Goal: Understand site structure: Understand site structure

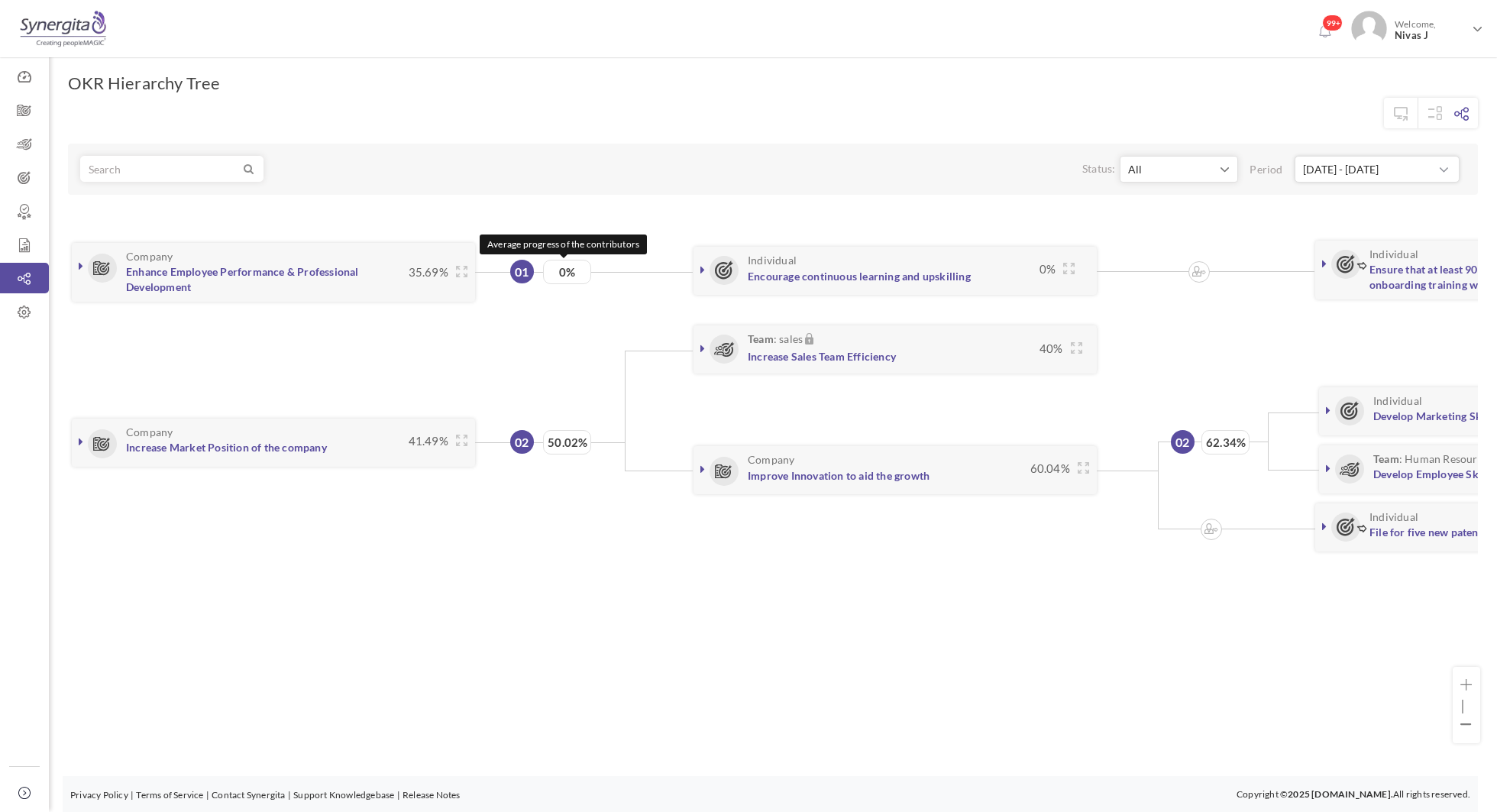
click at [567, 268] on span "0%" at bounding box center [567, 272] width 48 height 24
click at [741, 276] on h3 "Individual Encourage continuous learning and upskilling" at bounding box center [872, 268] width 319 height 28
click at [700, 266] on icon at bounding box center [703, 270] width 5 height 12
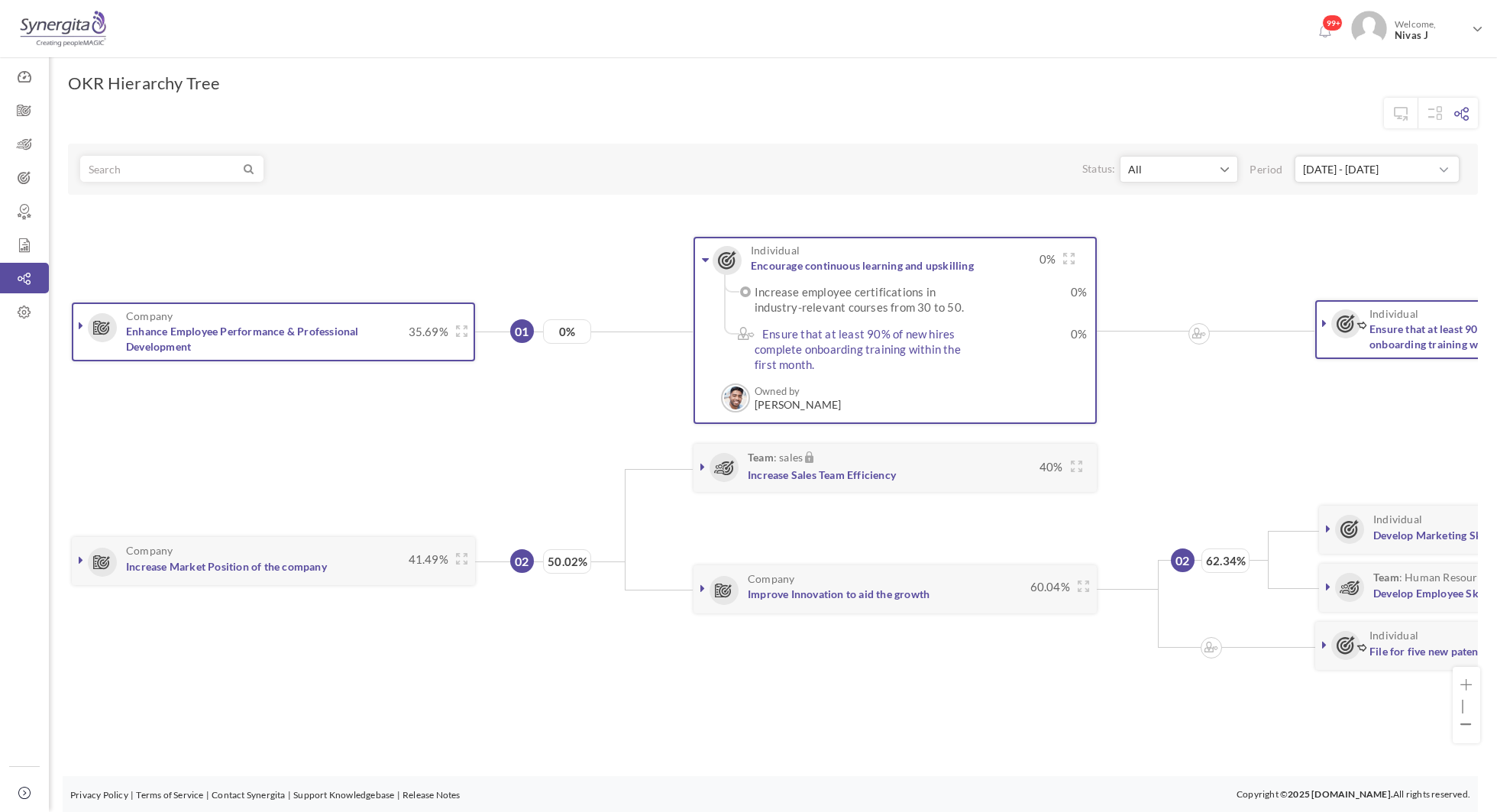
click at [700, 266] on link at bounding box center [706, 260] width 15 height 15
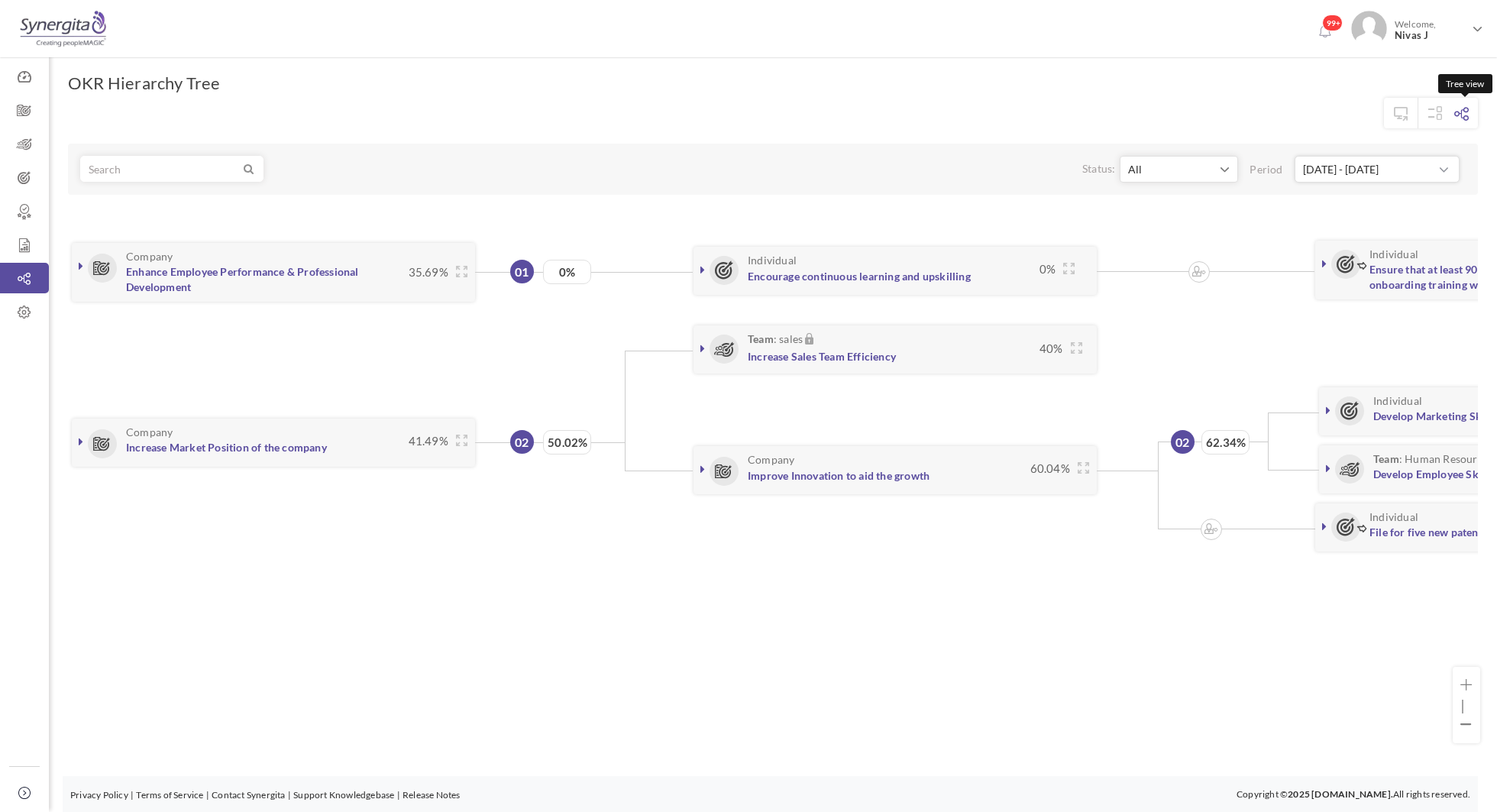
click at [1459, 115] on icon at bounding box center [1462, 114] width 15 height 14
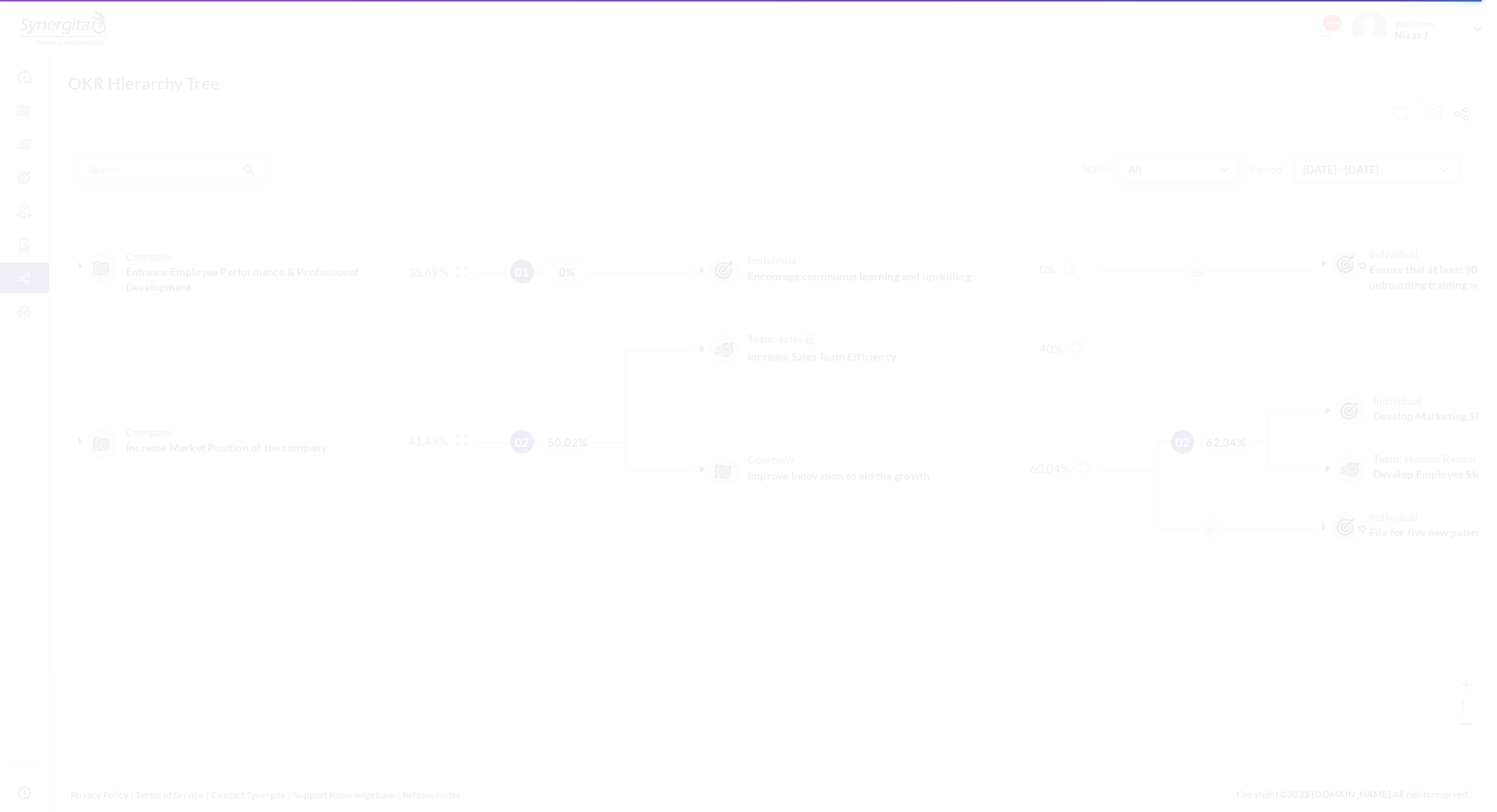
click at [1460, 113] on body "Trial Extended! Subscribe to continue using all the features. 99+ Welcome, Niva…" at bounding box center [748, 406] width 1497 height 812
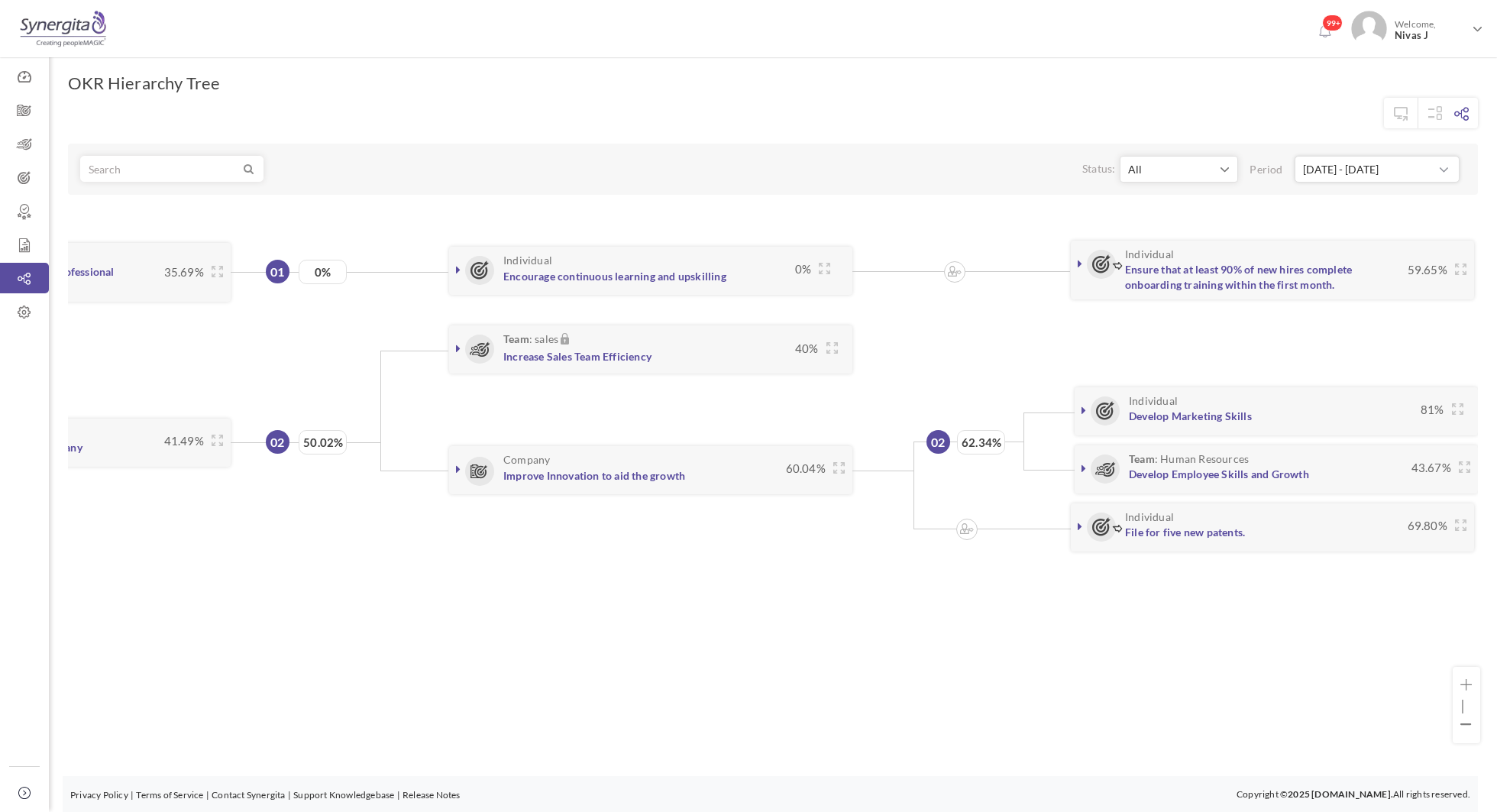
scroll to position [0, 245]
click at [1078, 261] on icon at bounding box center [1080, 264] width 5 height 12
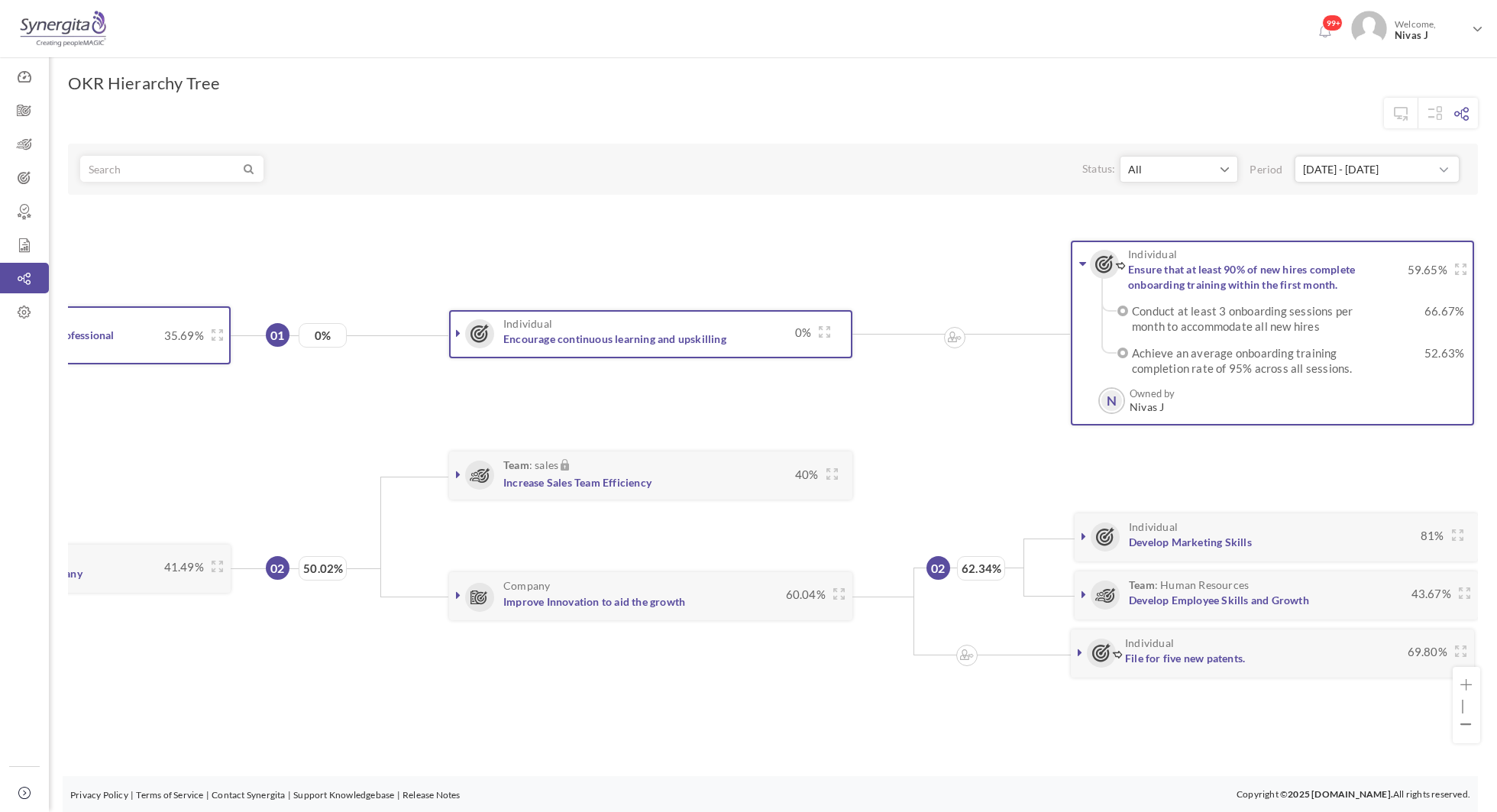
click at [1080, 261] on icon at bounding box center [1083, 264] width 7 height 12
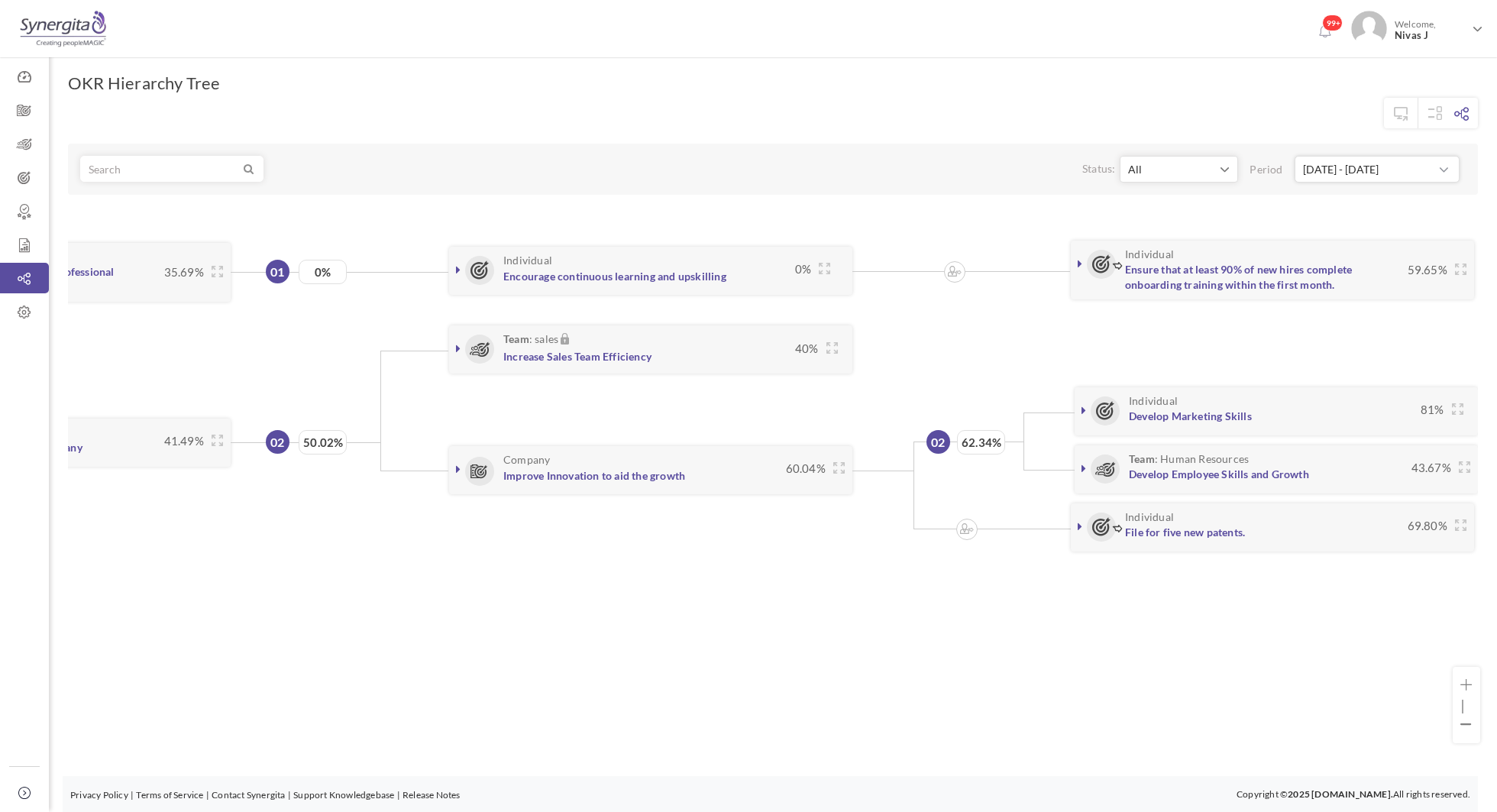
scroll to position [0, 0]
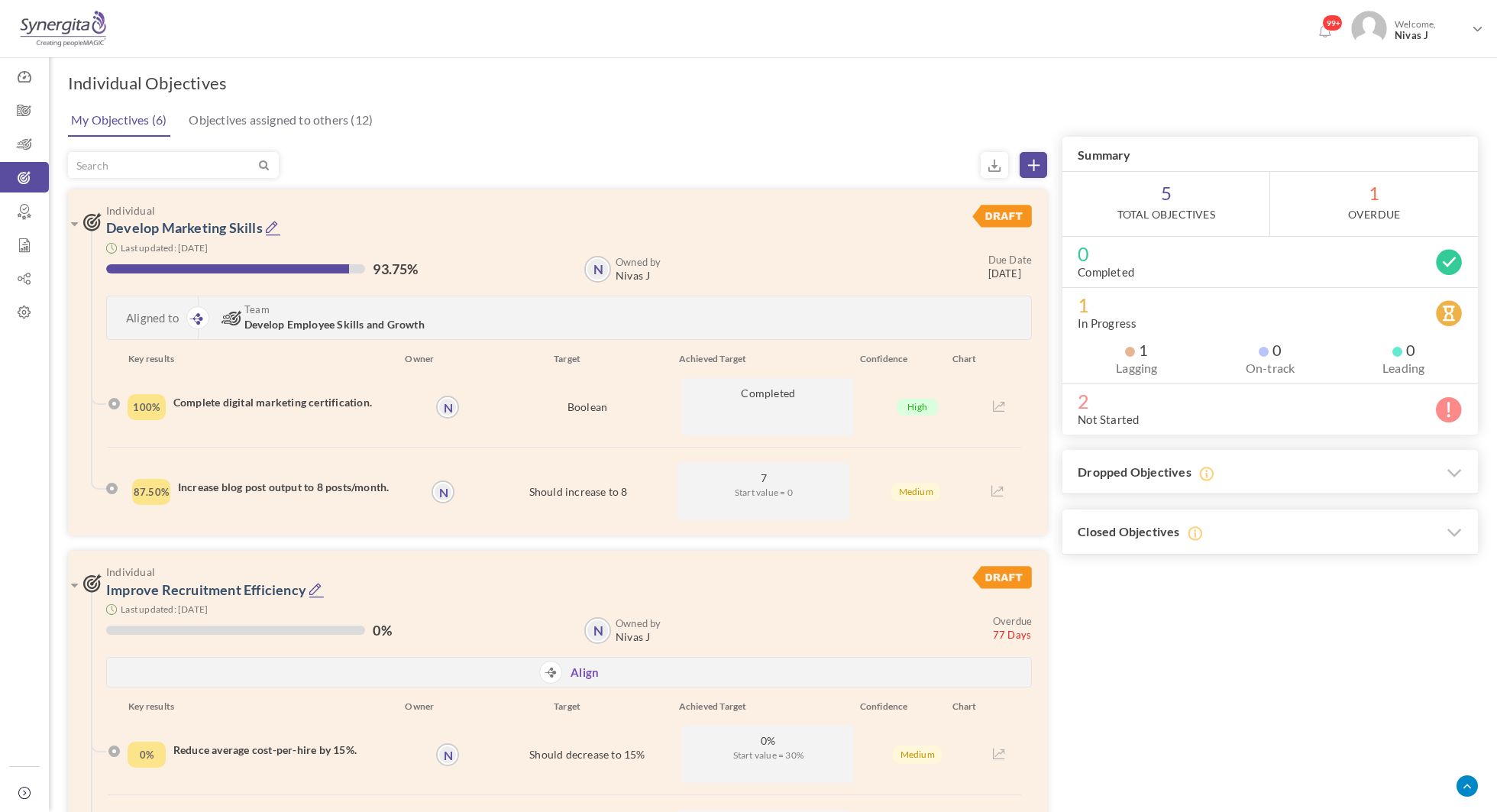
scroll to position [1051, 0]
